Goal: Task Accomplishment & Management: Complete application form

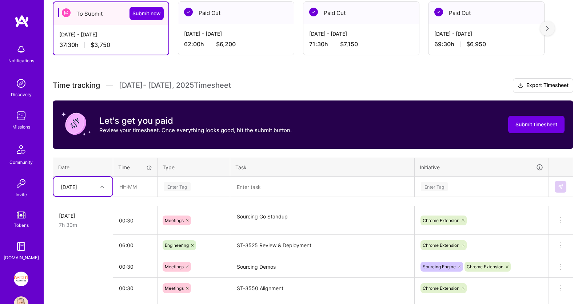
scroll to position [102, 0]
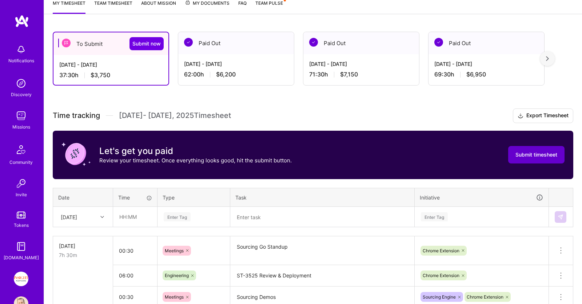
click at [524, 151] on span "Submit timesheet" at bounding box center [537, 154] width 42 height 7
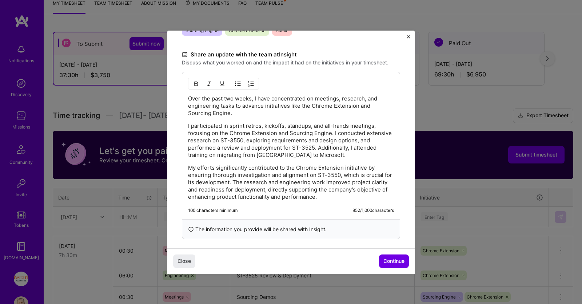
scroll to position [212, 0]
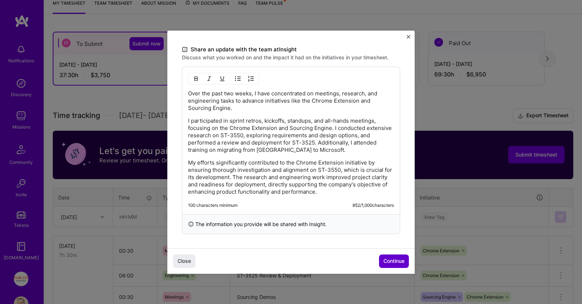
click at [386, 257] on button "Continue" at bounding box center [394, 260] width 30 height 13
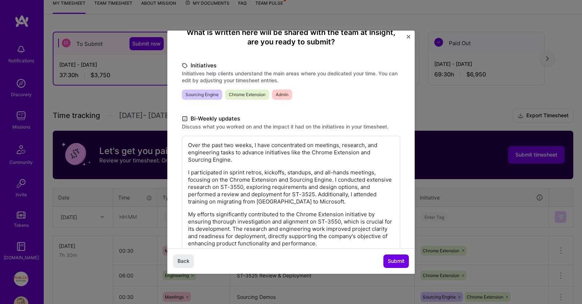
scroll to position [115, 0]
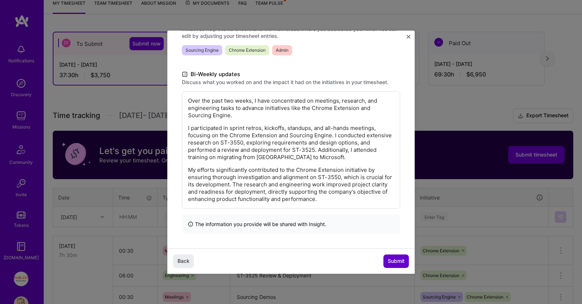
click at [388, 260] on span "Submit" at bounding box center [396, 260] width 17 height 7
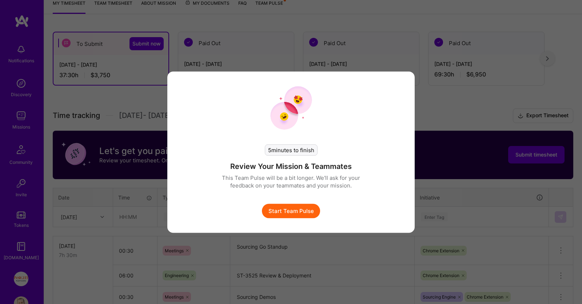
click at [308, 211] on button "Start Team Pulse" at bounding box center [291, 210] width 58 height 15
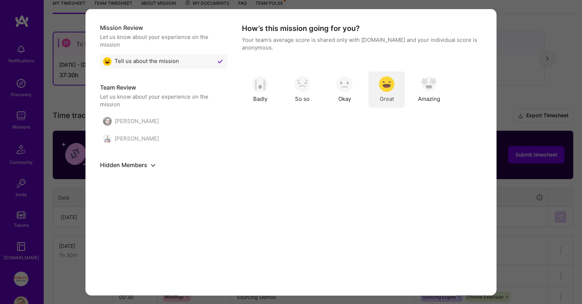
click at [389, 85] on img "modal" at bounding box center [387, 84] width 16 height 16
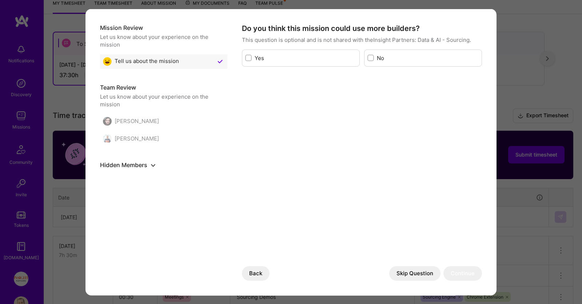
click at [399, 270] on button "Skip Question" at bounding box center [414, 273] width 51 height 15
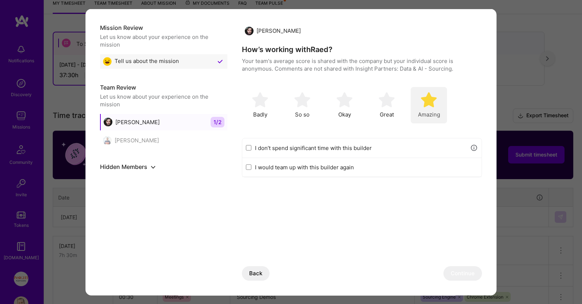
click at [433, 101] on img "modal" at bounding box center [429, 100] width 16 height 16
click at [346, 169] on label "I would team up with this builder again" at bounding box center [366, 167] width 223 height 8
click at [251, 169] on input "I would team up with this builder again" at bounding box center [248, 167] width 5 height 6
checkbox input "true"
click at [465, 269] on button "Continue" at bounding box center [462, 273] width 39 height 15
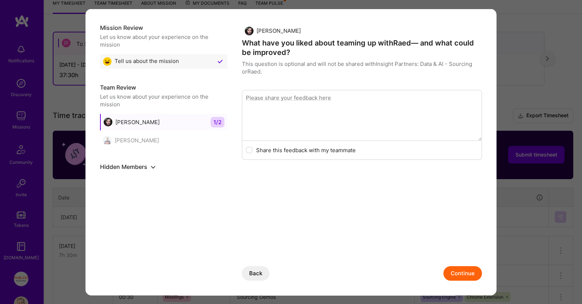
click at [454, 272] on button "Continue" at bounding box center [462, 273] width 39 height 15
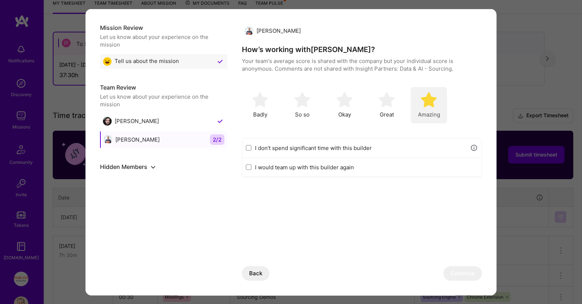
click at [435, 101] on img "modal" at bounding box center [429, 100] width 16 height 16
click at [350, 167] on label "I would team up with this builder again" at bounding box center [366, 167] width 223 height 8
click at [251, 167] on input "I would team up with this builder again" at bounding box center [248, 167] width 5 height 6
checkbox input "true"
click at [465, 273] on button "Continue" at bounding box center [462, 273] width 39 height 15
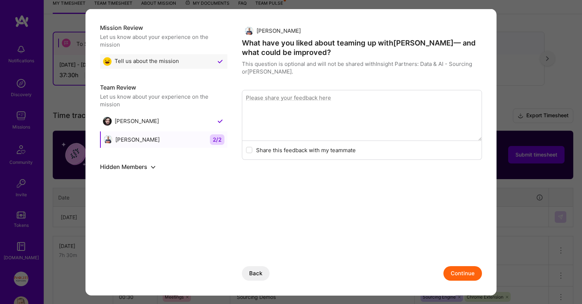
click at [457, 271] on button "Continue" at bounding box center [462, 273] width 39 height 15
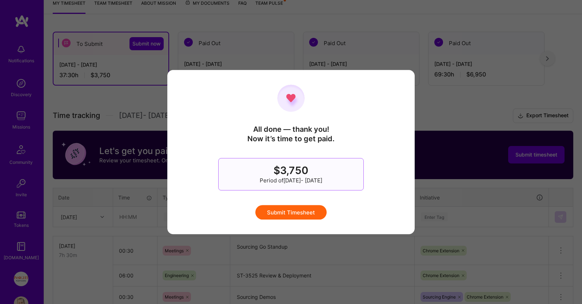
click at [294, 212] on button "Submit Timesheet" at bounding box center [290, 212] width 71 height 15
